Goal: Information Seeking & Learning: Check status

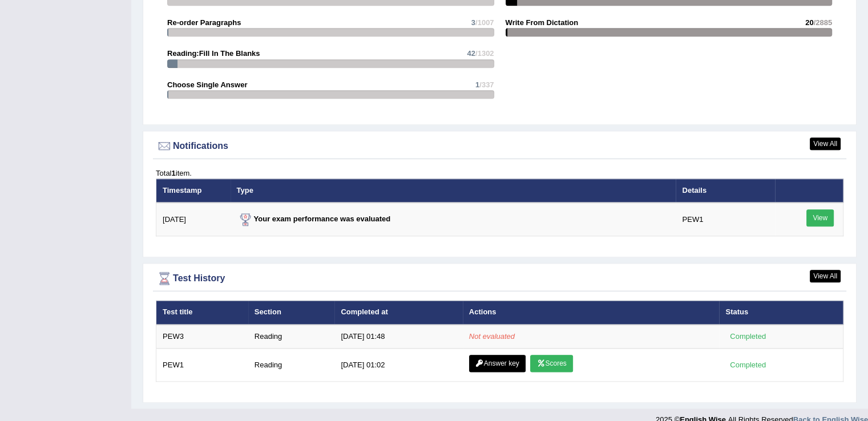
scroll to position [1278, 0]
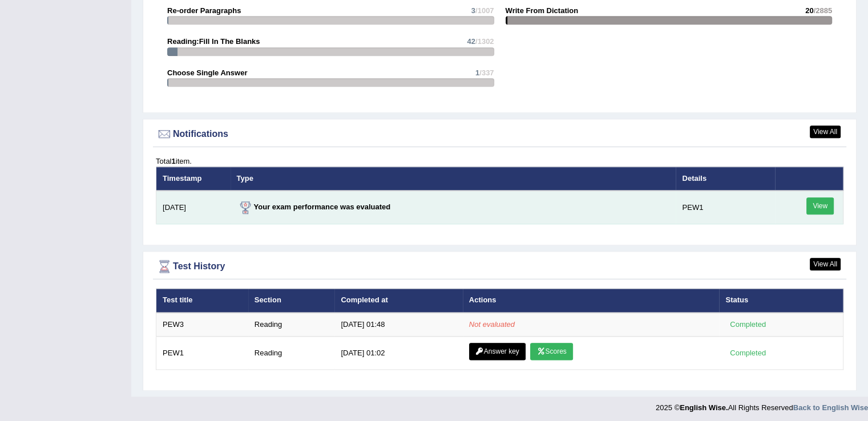
click at [816, 203] on link "View" at bounding box center [819, 205] width 27 height 17
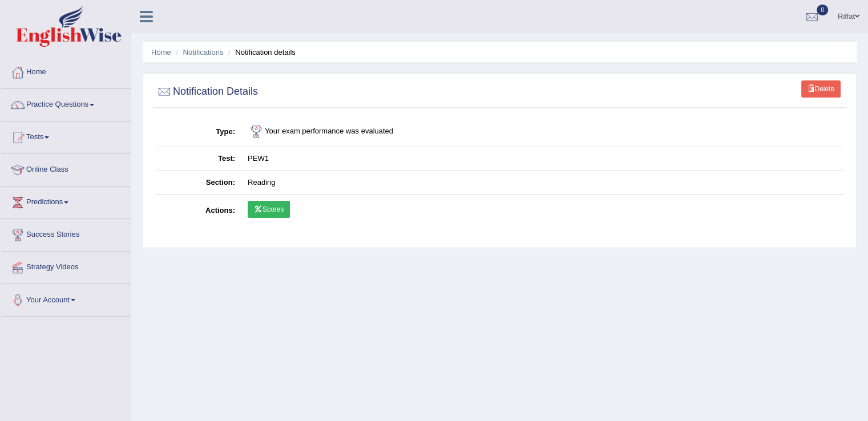
click at [276, 208] on link "Scores" at bounding box center [269, 209] width 42 height 17
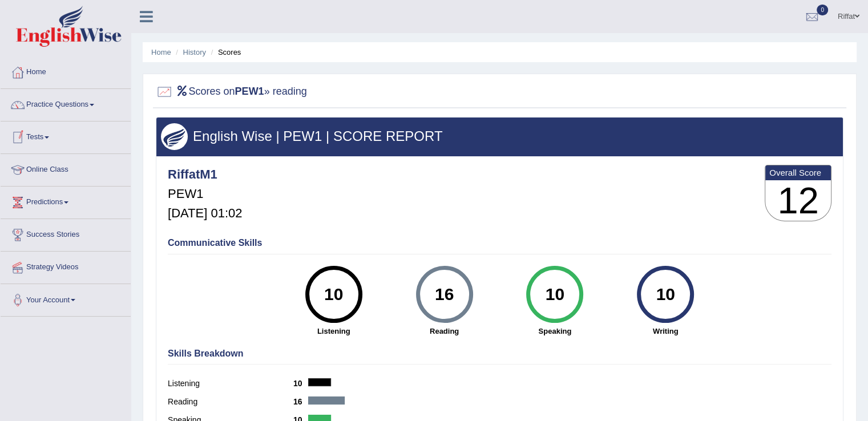
click at [71, 140] on link "Tests" at bounding box center [66, 136] width 130 height 29
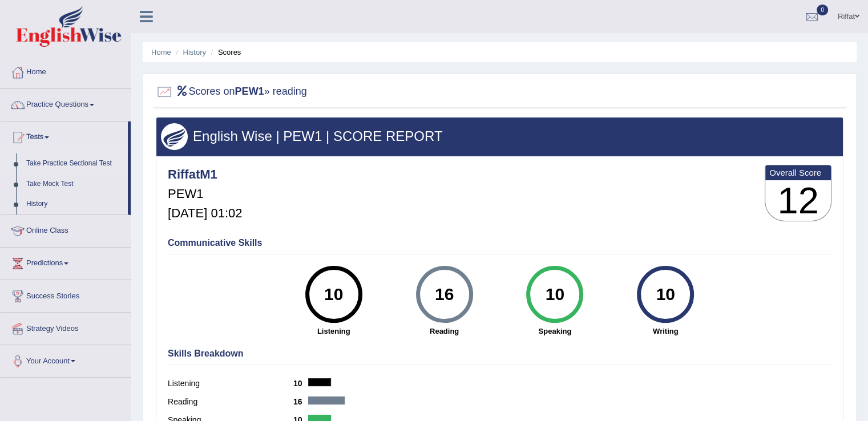
click at [73, 163] on link "Take Practice Sectional Test" at bounding box center [74, 163] width 107 height 21
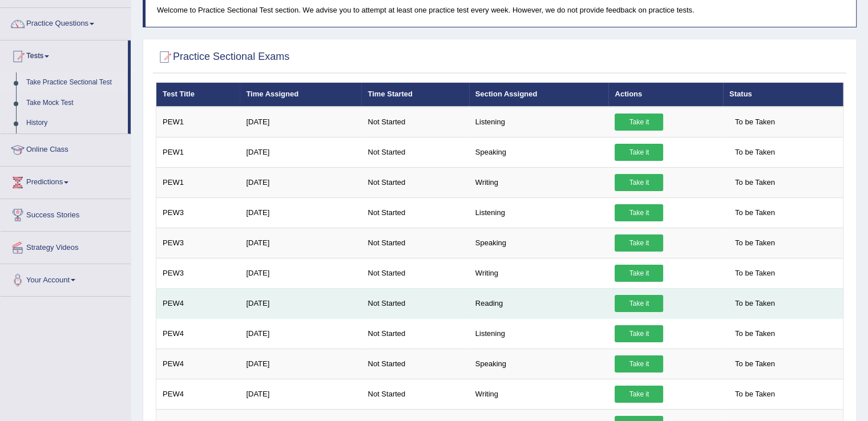
scroll to position [74, 0]
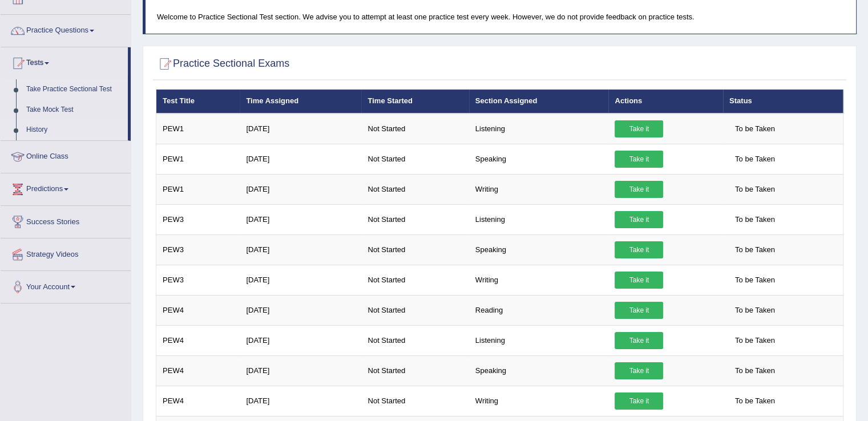
click at [54, 127] on link "History" at bounding box center [74, 130] width 107 height 21
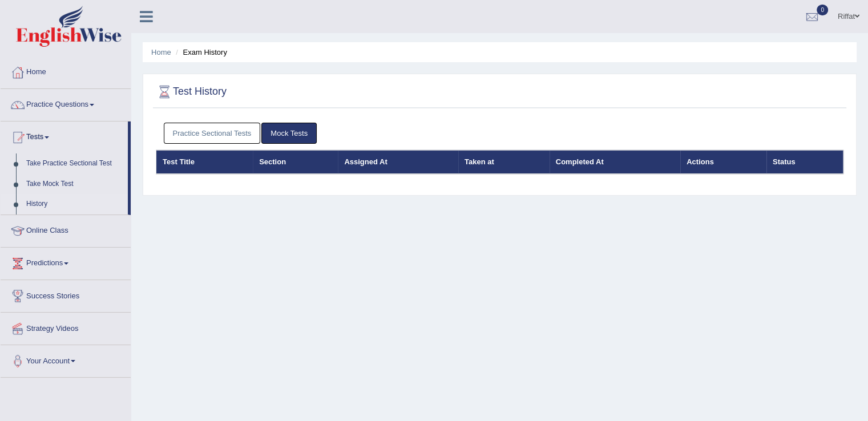
click at [188, 133] on link "Practice Sectional Tests" at bounding box center [212, 133] width 97 height 21
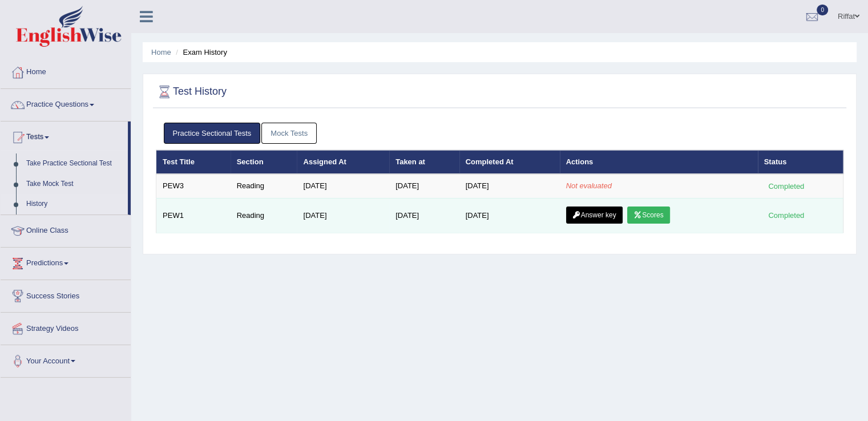
click at [650, 213] on link "Scores" at bounding box center [648, 215] width 42 height 17
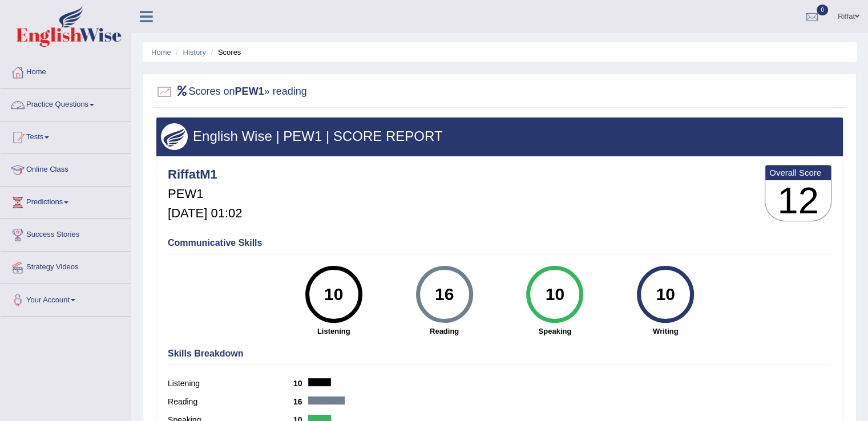
click at [80, 104] on link "Practice Questions" at bounding box center [66, 103] width 130 height 29
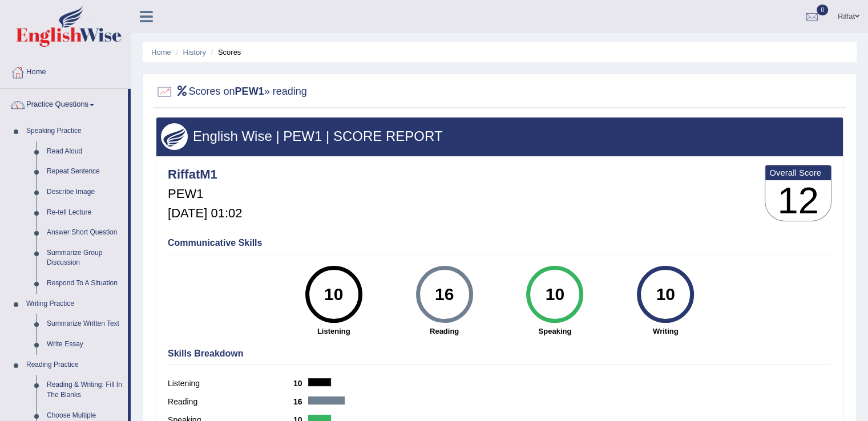
click at [80, 104] on link "Practice Questions" at bounding box center [64, 103] width 127 height 29
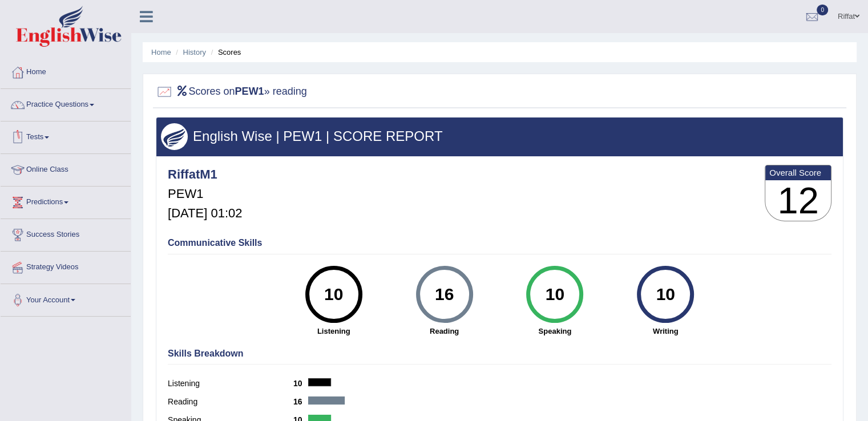
click at [68, 135] on link "Tests" at bounding box center [66, 136] width 130 height 29
